Goal: Navigation & Orientation: Find specific page/section

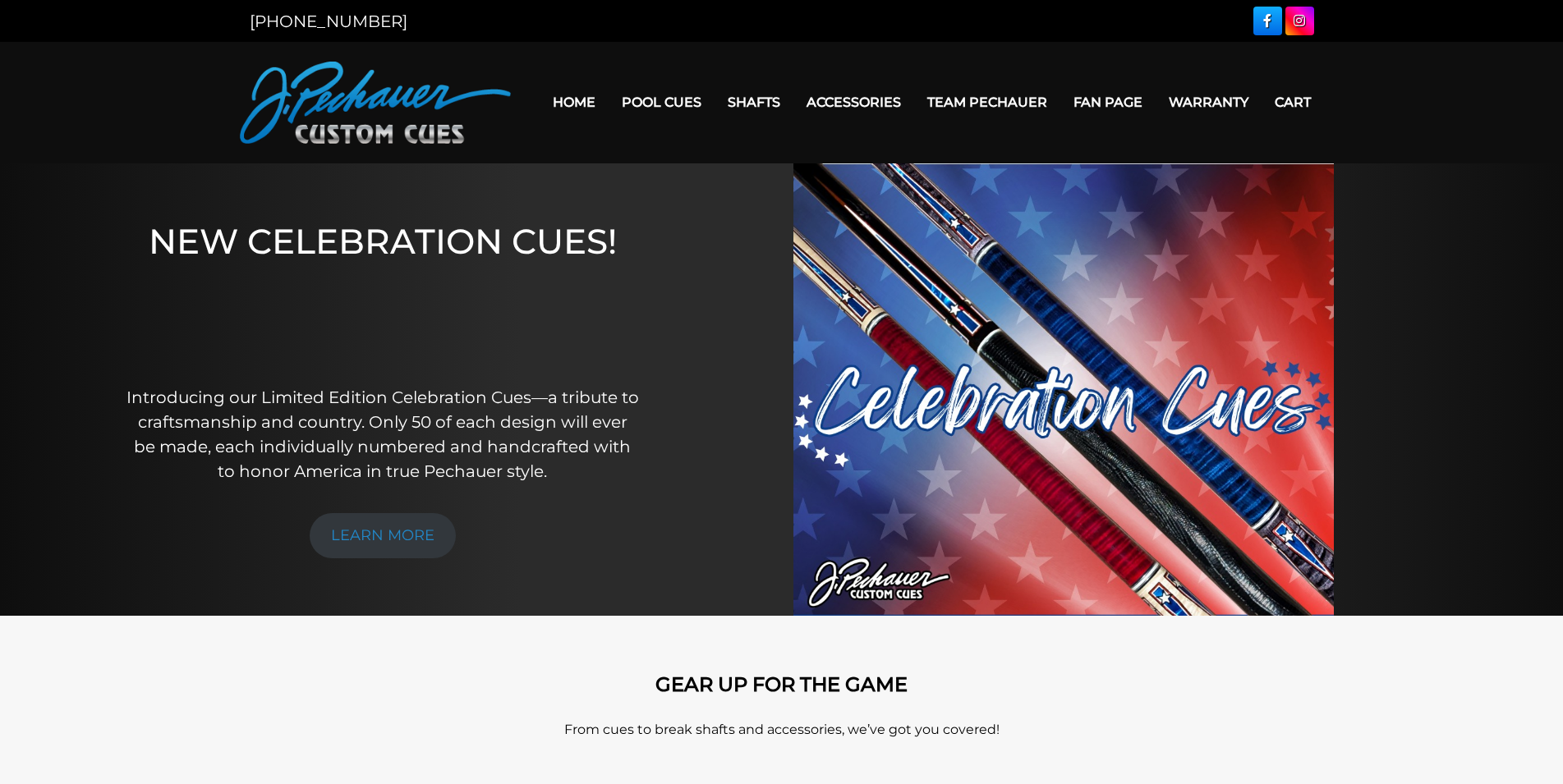
click at [1111, 99] on link "Fan Page" at bounding box center [1107, 102] width 96 height 42
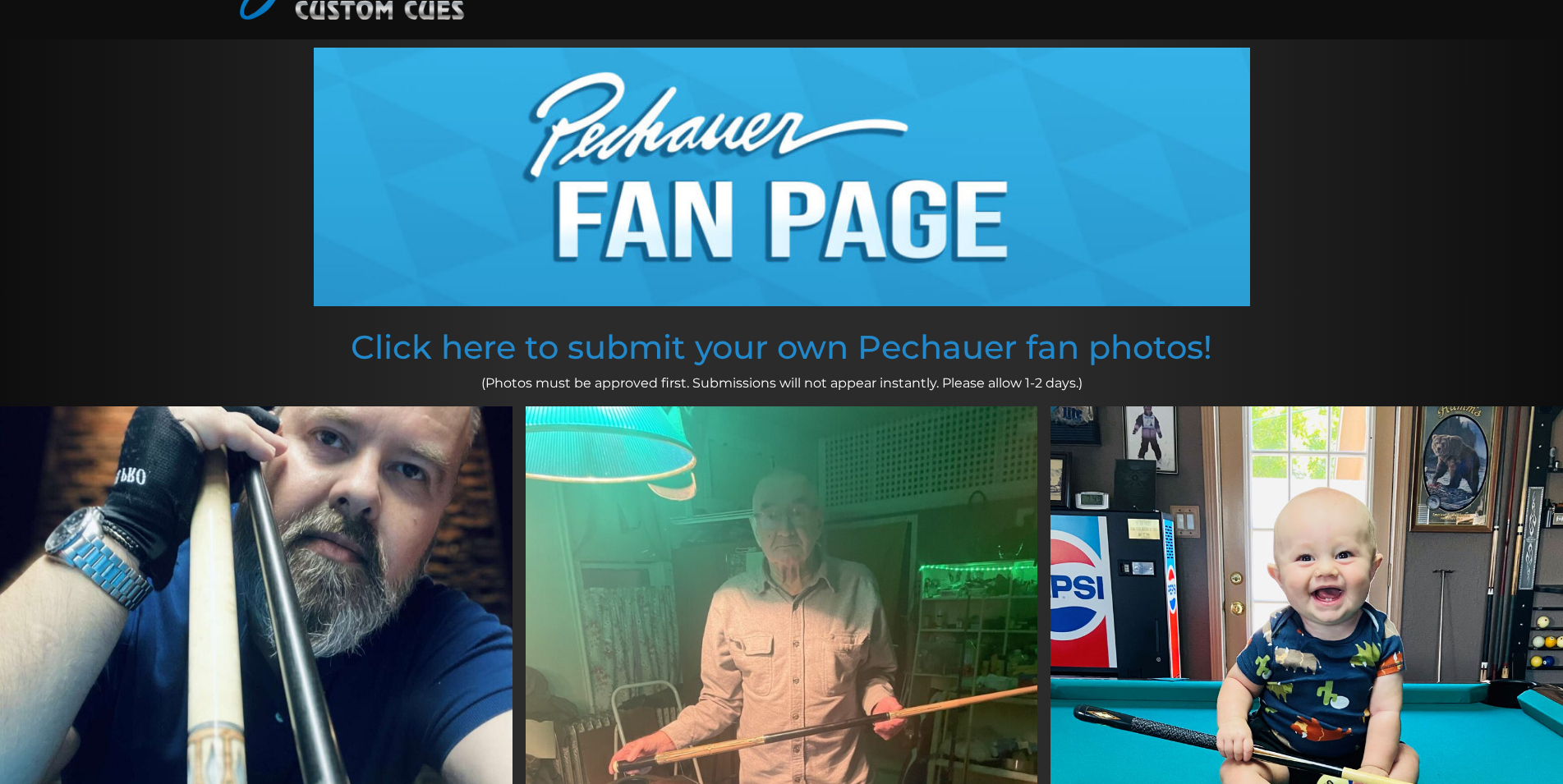
scroll to position [94, 0]
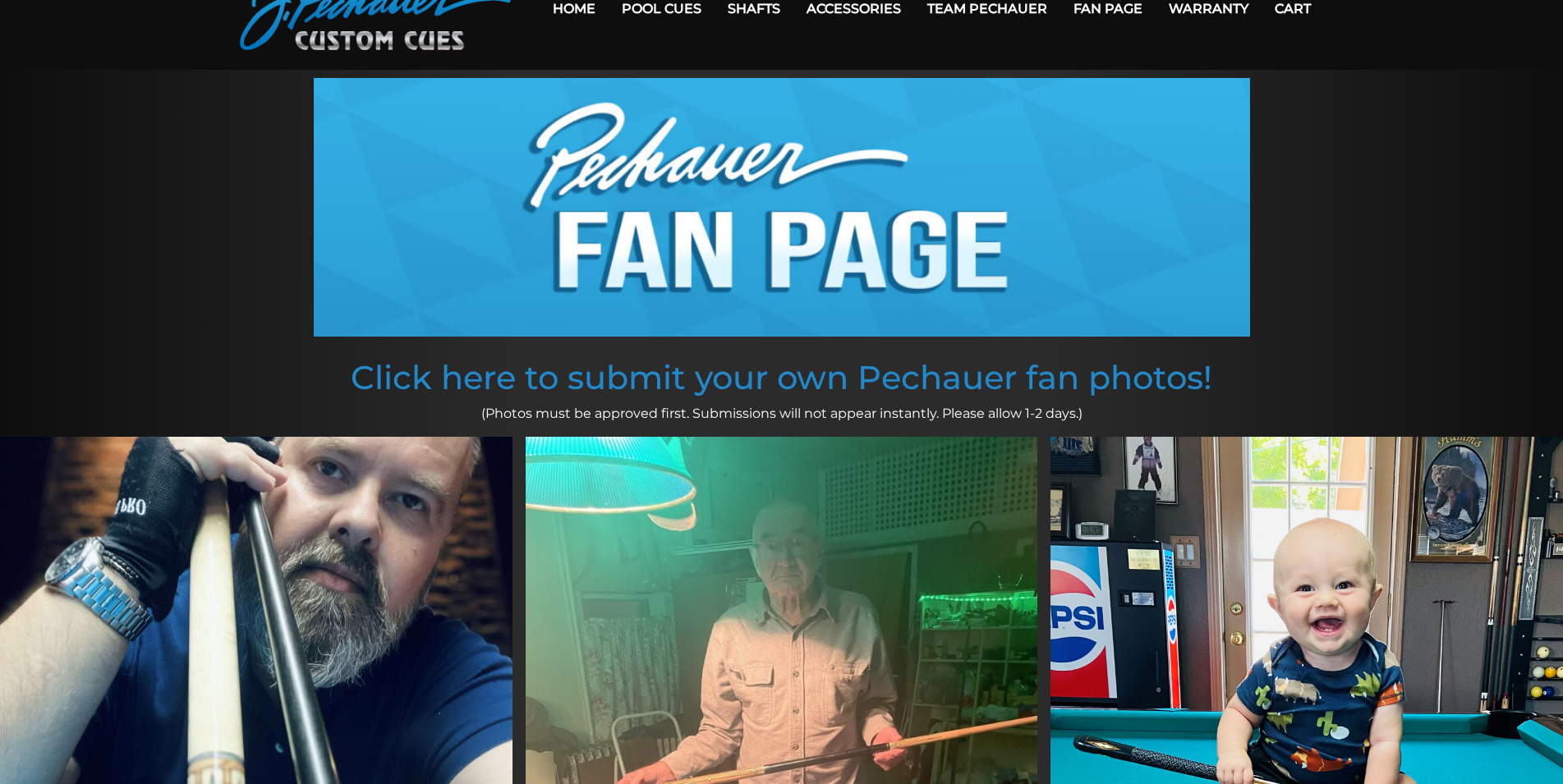
click at [1294, 11] on link "Cart" at bounding box center [1292, 8] width 62 height 42
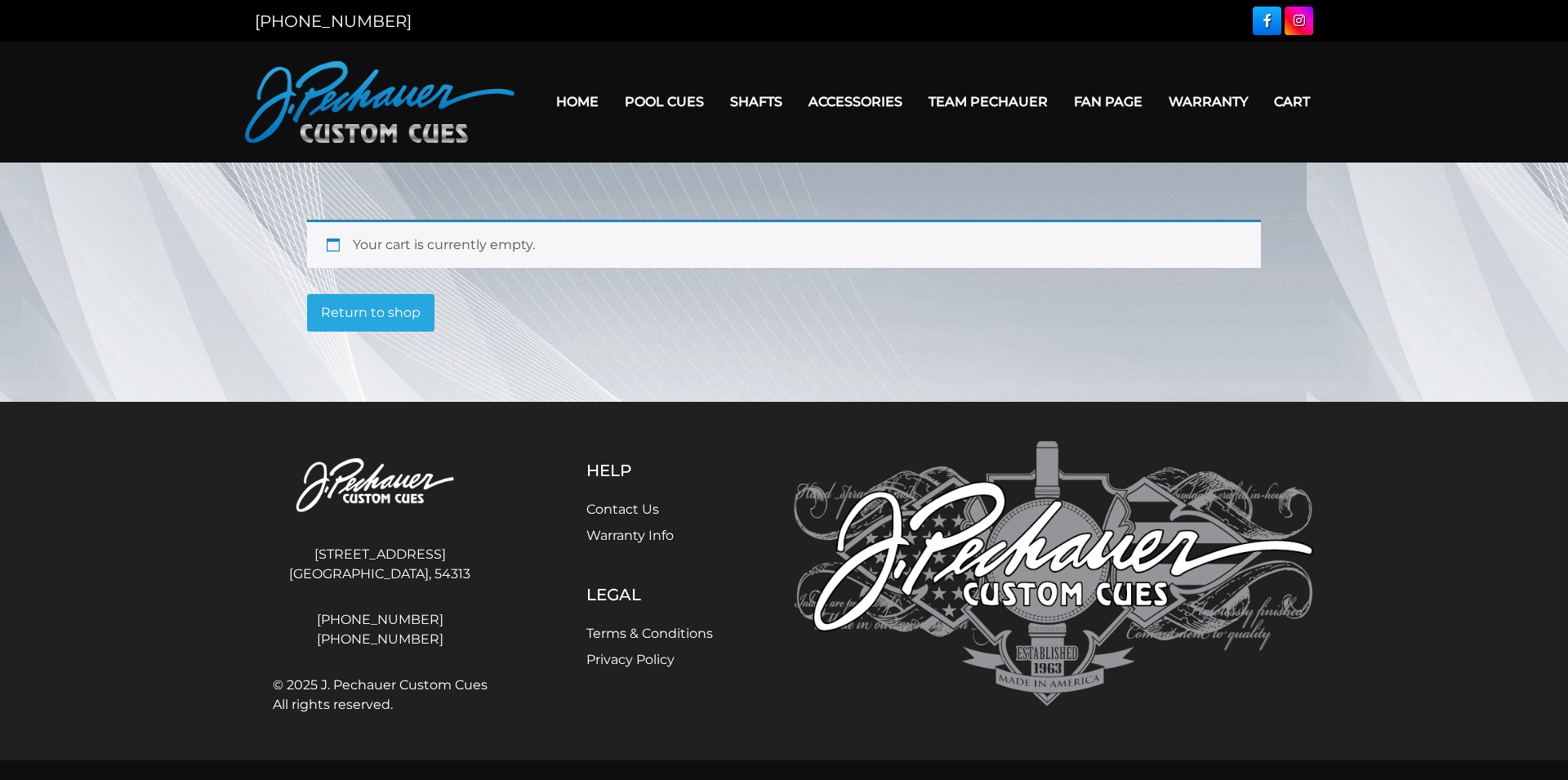
click at [1203, 102] on link "Warranty" at bounding box center [1208, 102] width 105 height 42
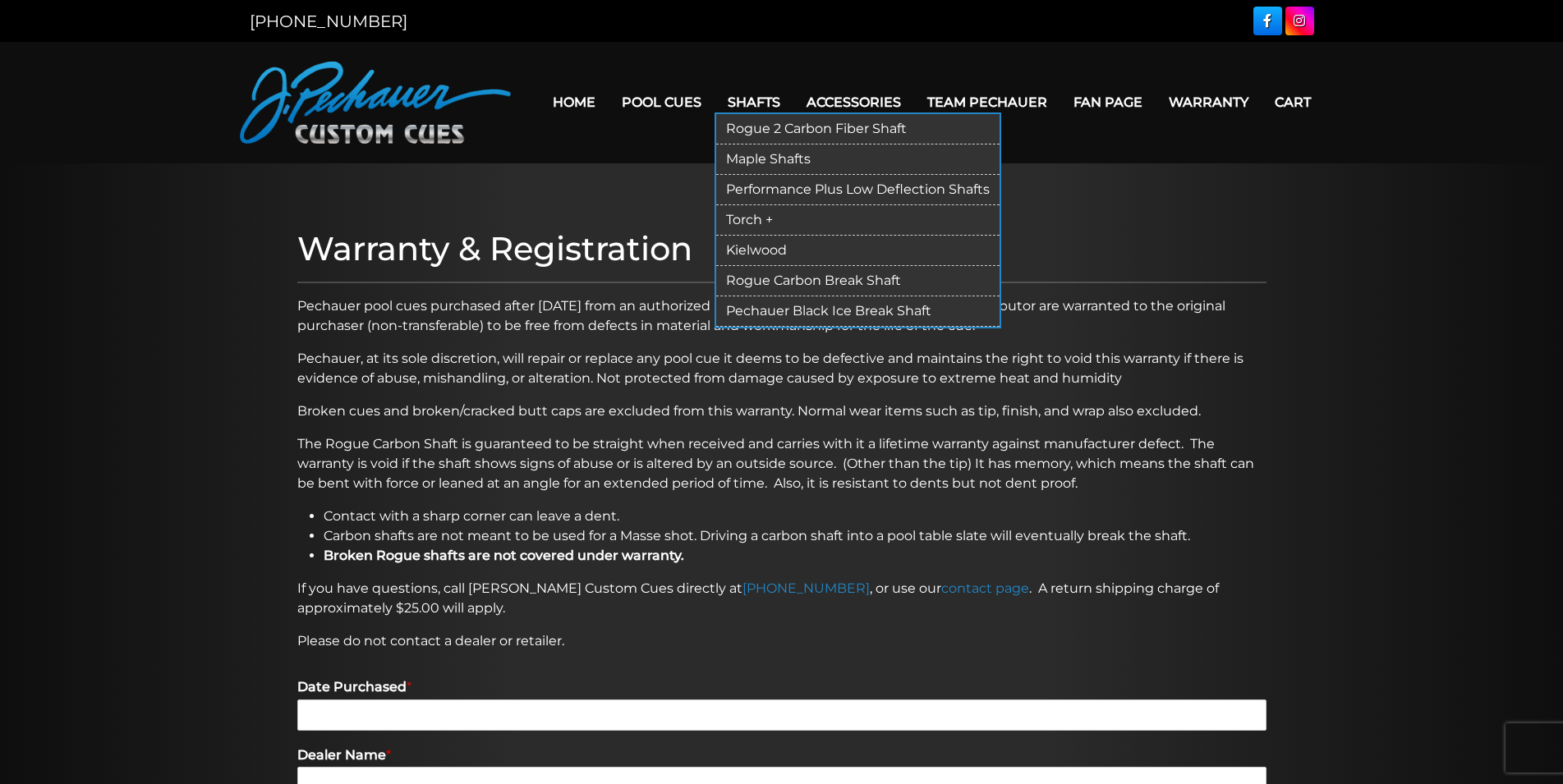
click at [734, 125] on link "Rogue 2 Carbon Fiber Shaft" at bounding box center [858, 129] width 283 height 31
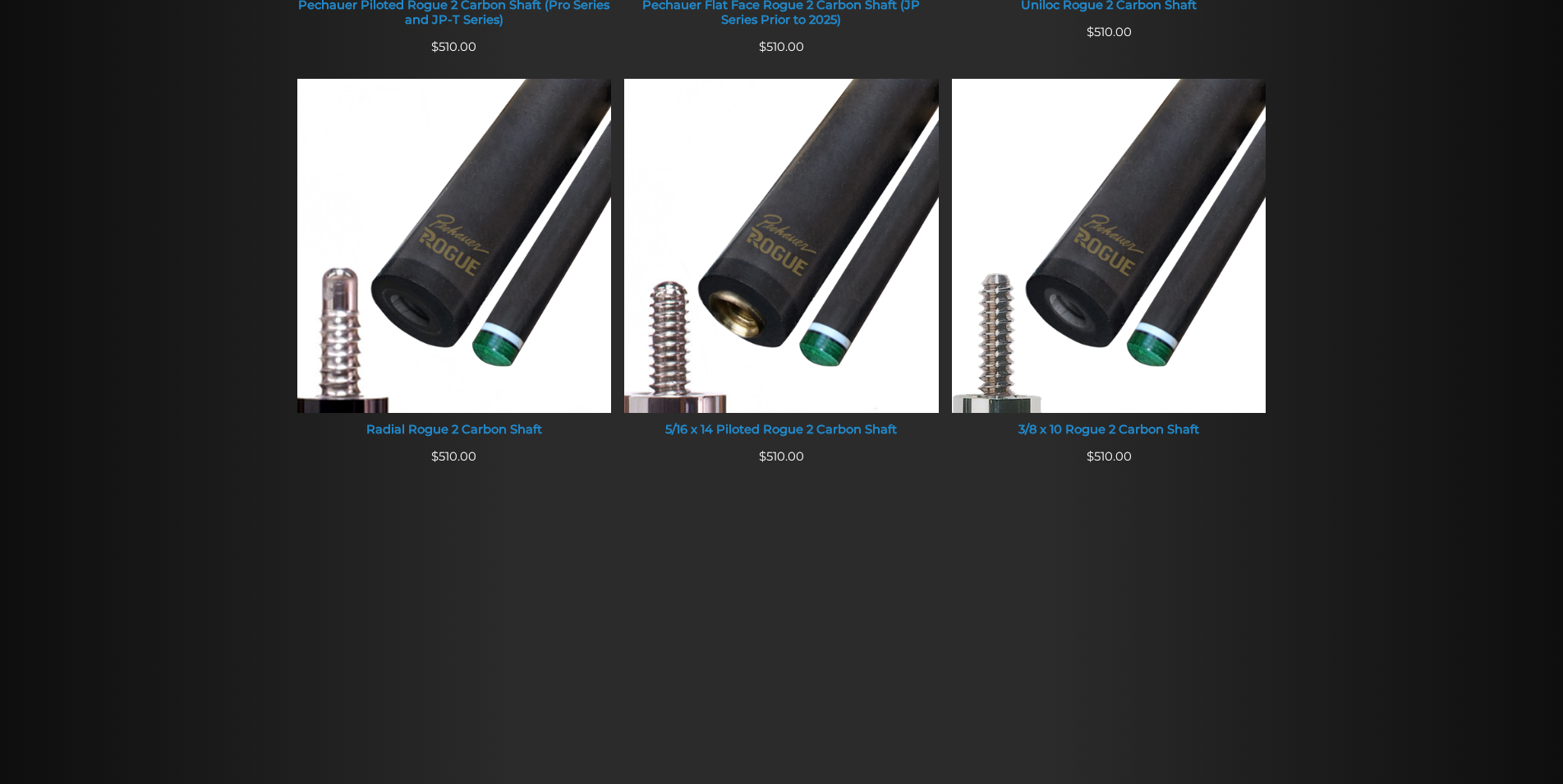
scroll to position [1173, 0]
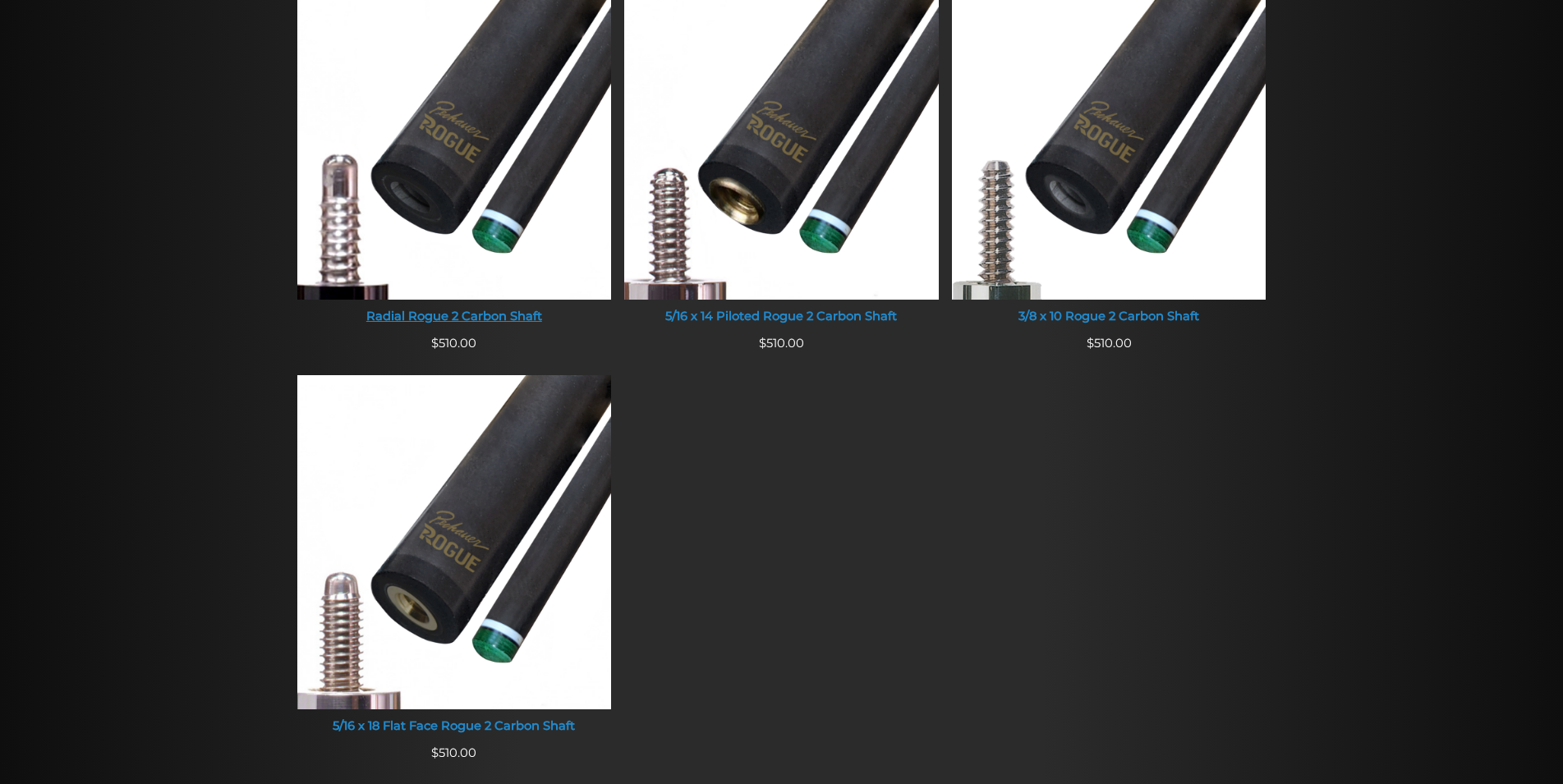
click at [490, 204] on img at bounding box center [454, 133] width 315 height 334
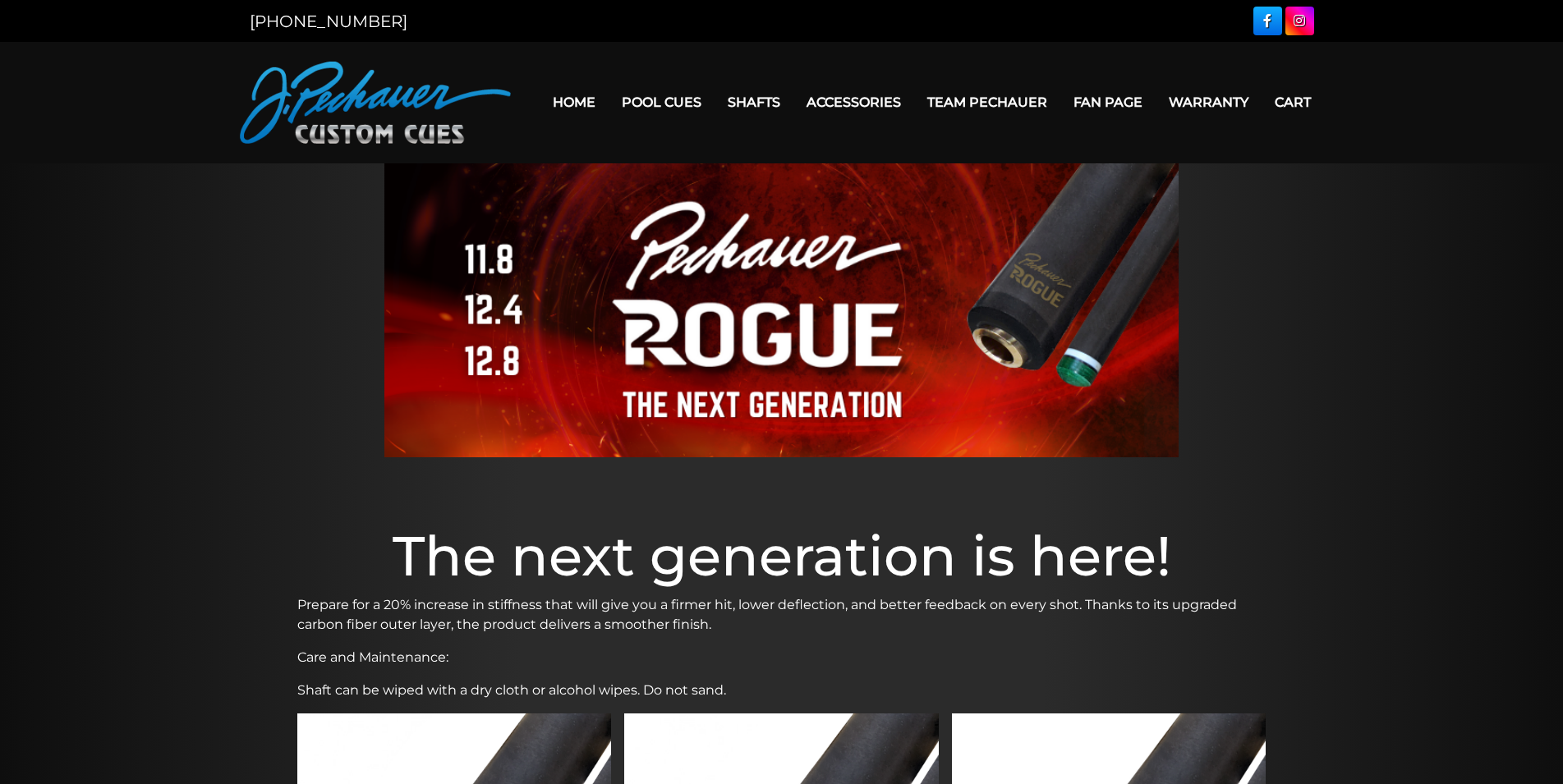
scroll to position [1173, 0]
